Goal: Task Accomplishment & Management: Manage account settings

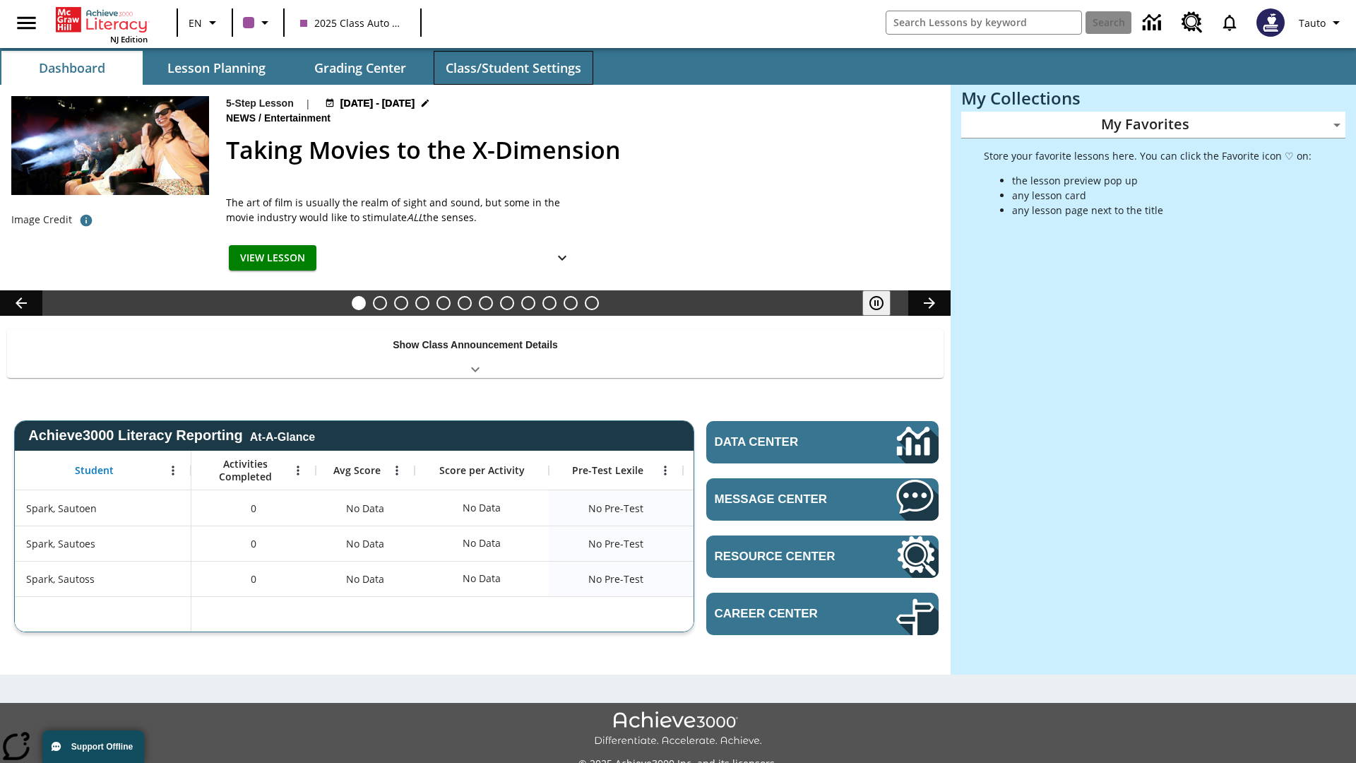
click at [513, 68] on button "Class/Student Settings" at bounding box center [514, 68] width 160 height 34
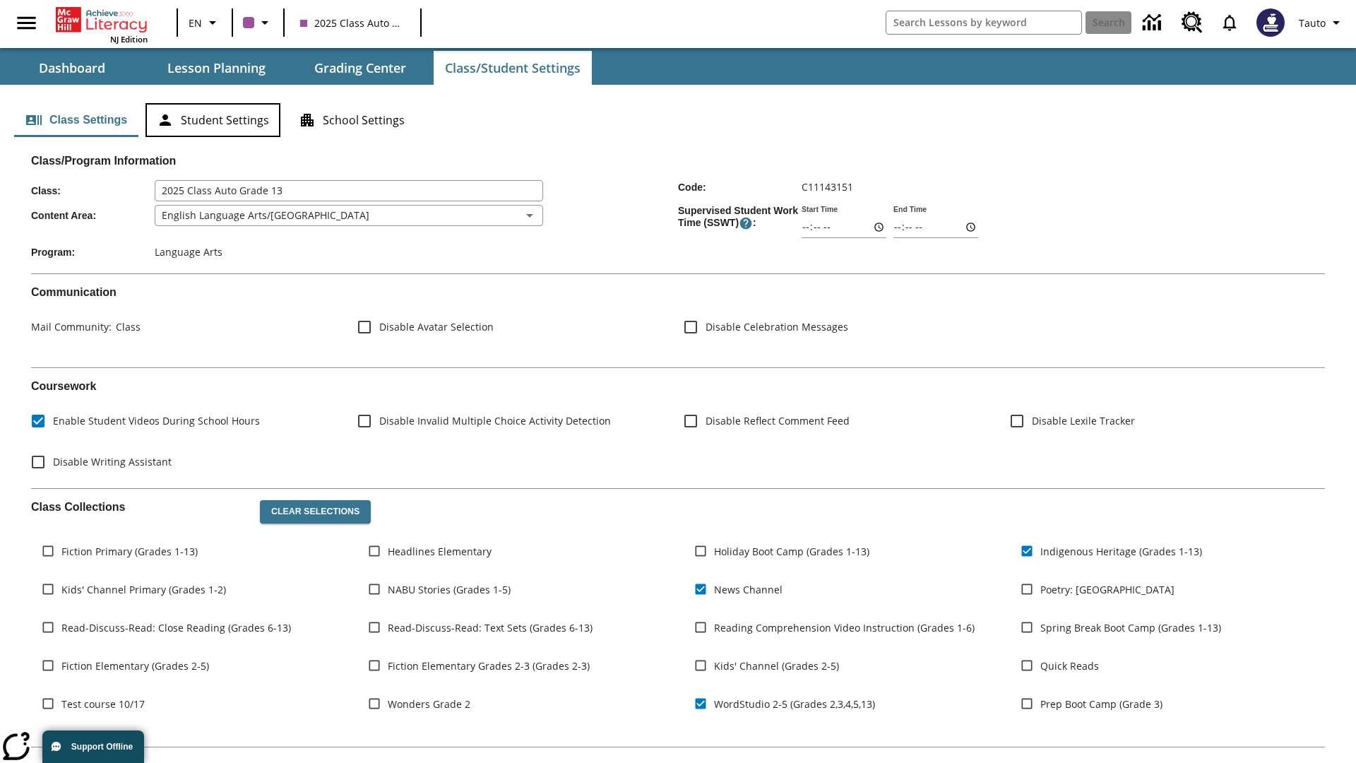
click at [213, 120] on button "Student Settings" at bounding box center [213, 120] width 135 height 34
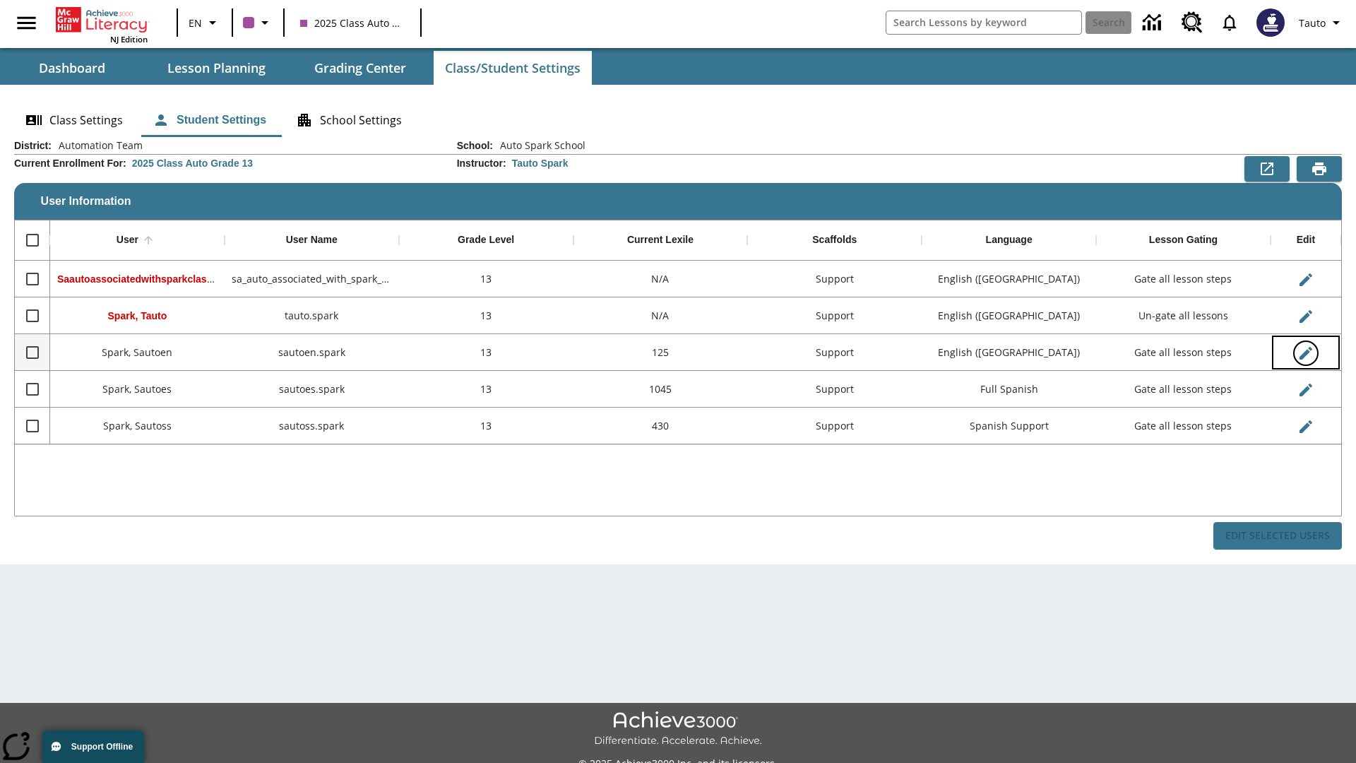
click at [1306, 353] on icon "Edit User" at bounding box center [1306, 353] width 13 height 13
